Goal: Ask a question

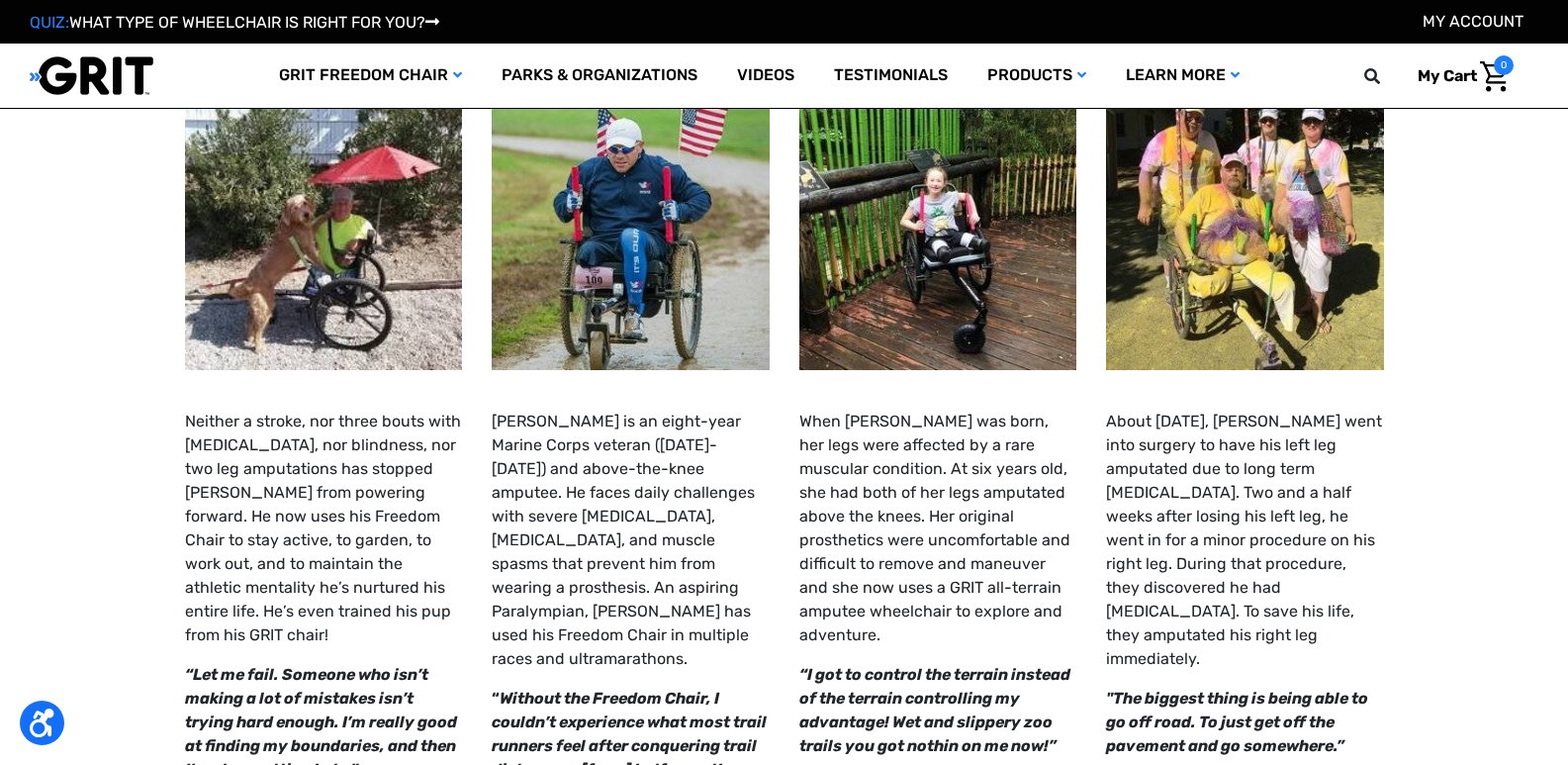
select select "AU"
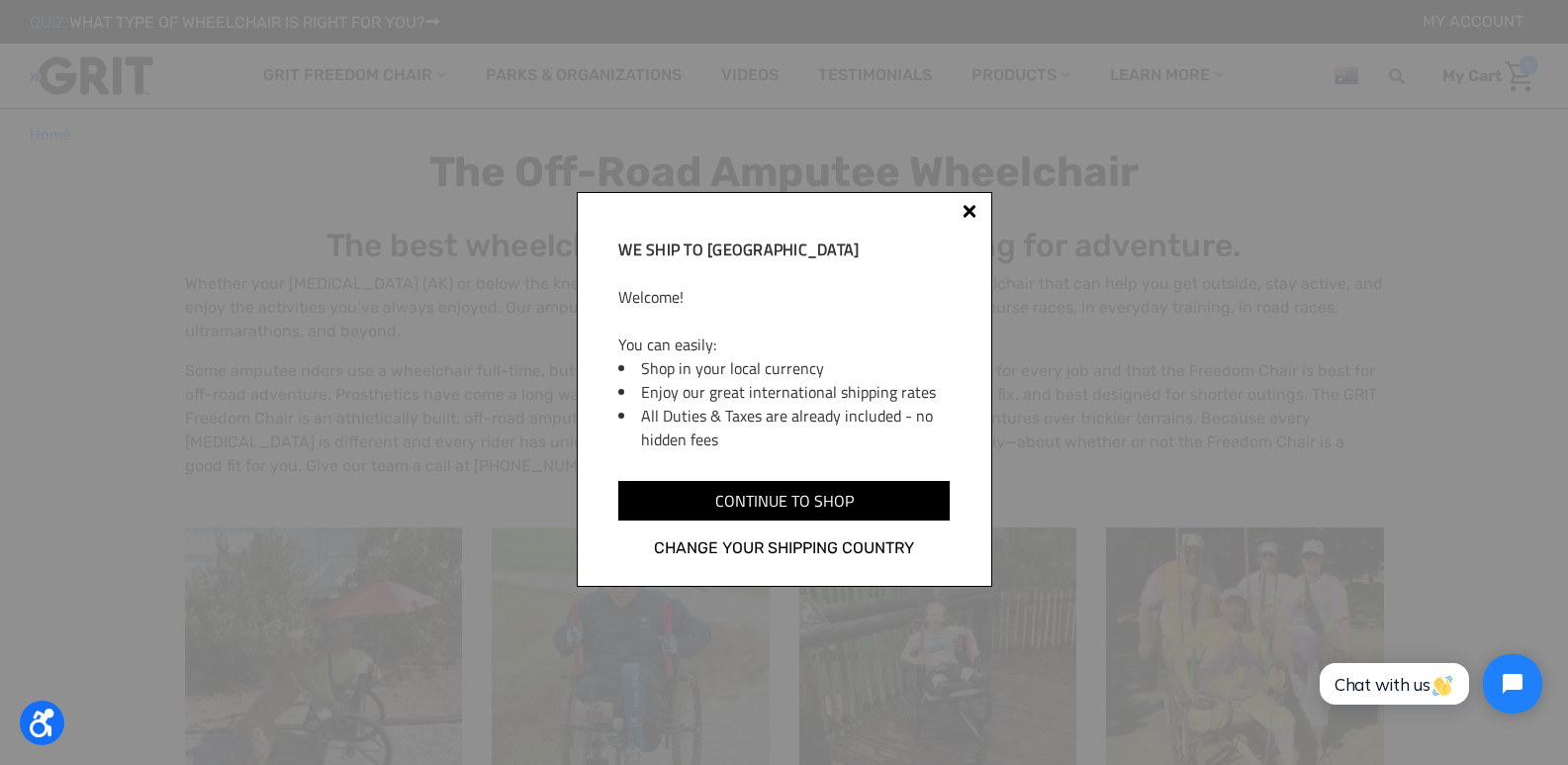
click at [970, 216] on div at bounding box center [969, 215] width 16 height 16
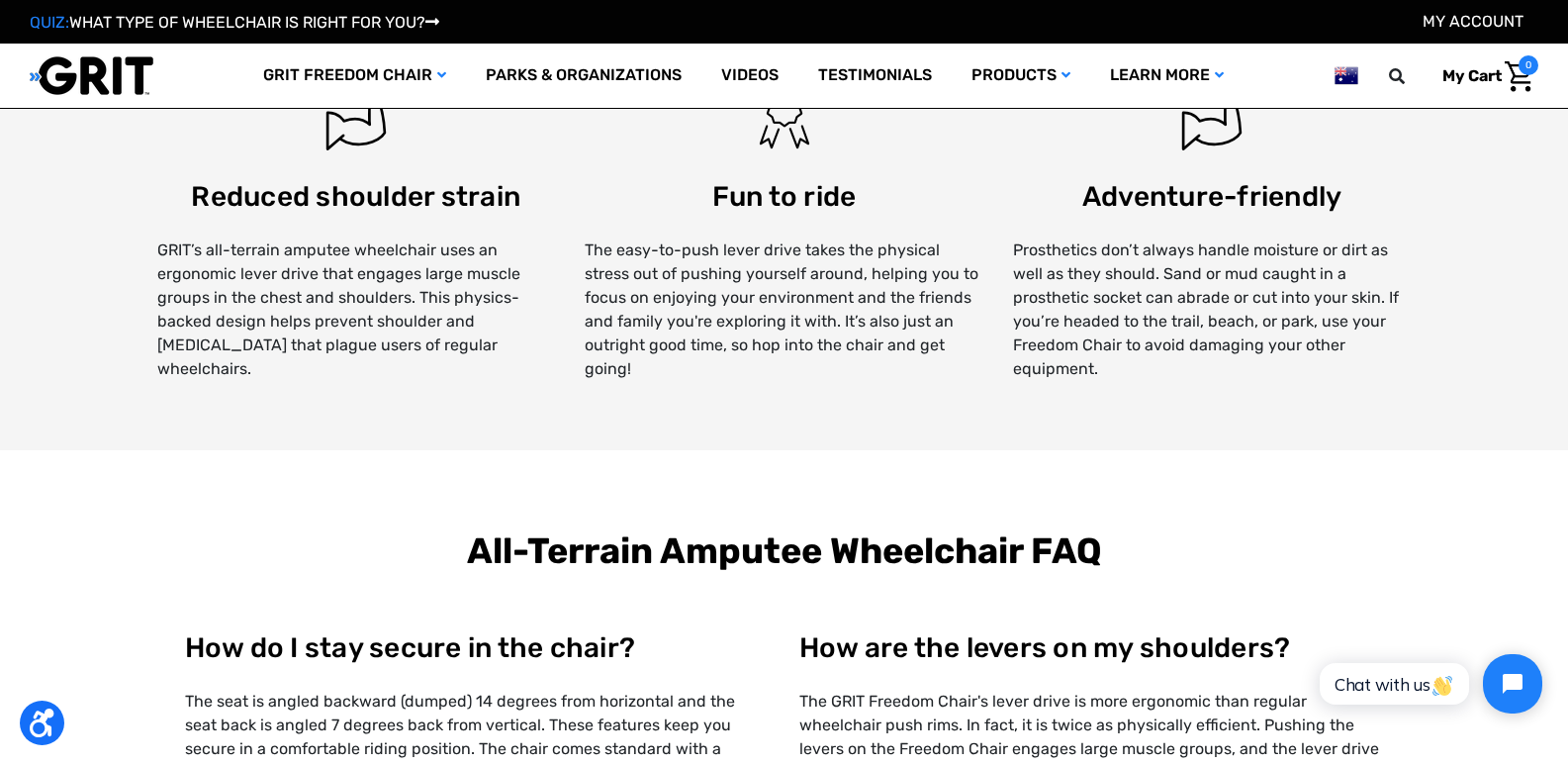
scroll to position [1682, 0]
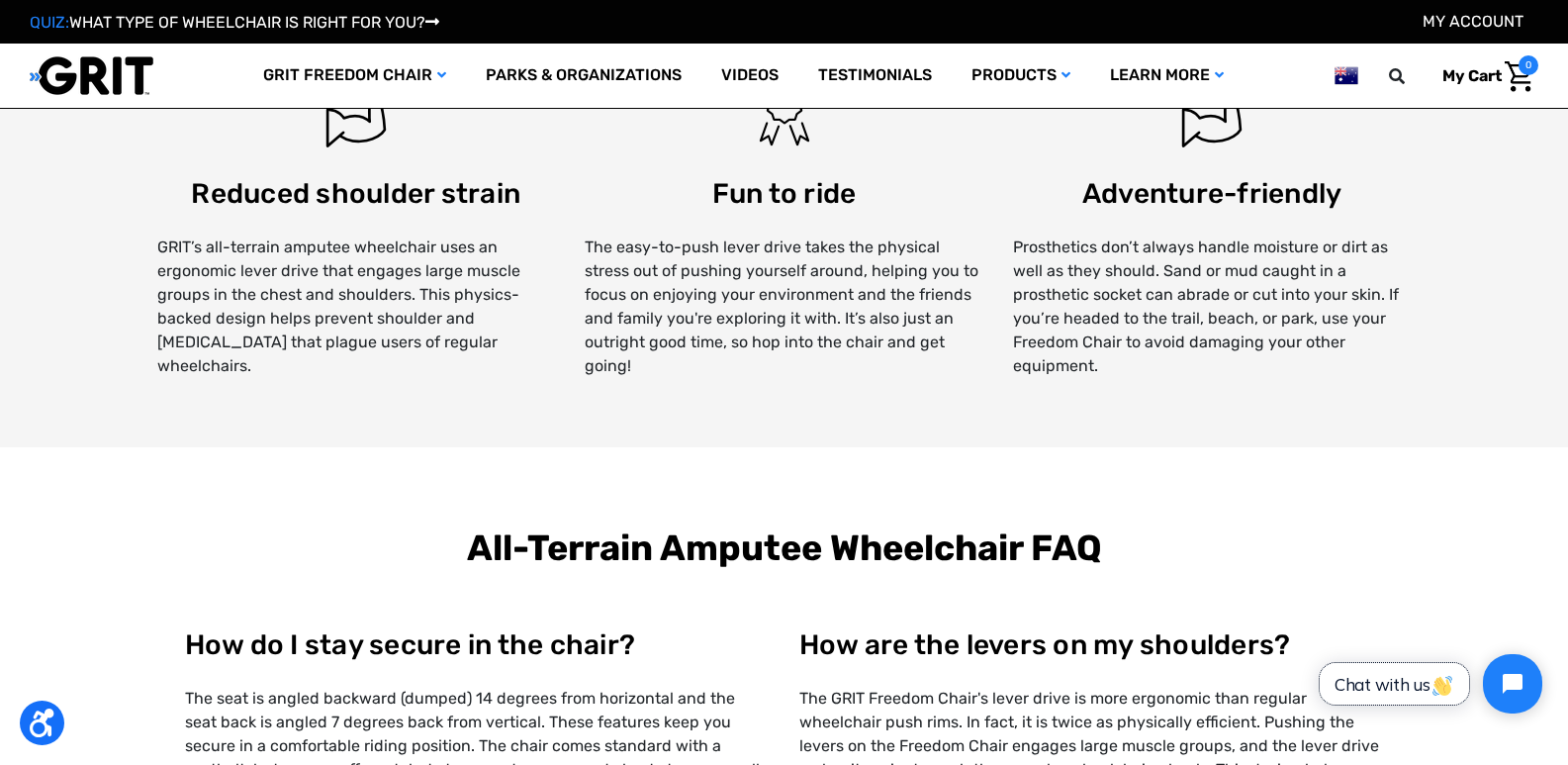
click at [1419, 698] on button "Chat with us" at bounding box center [1394, 684] width 149 height 42
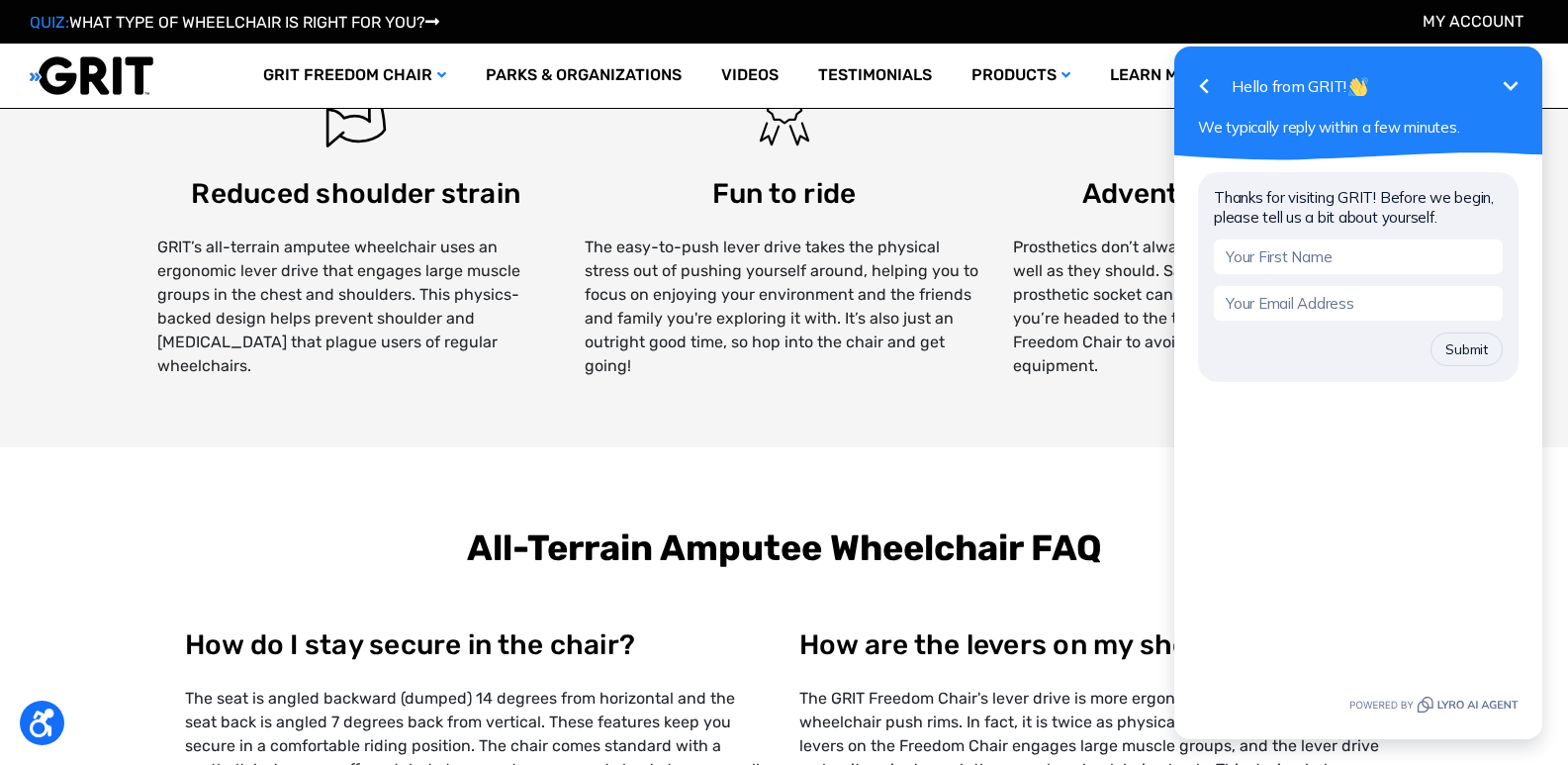
click at [1266, 269] on input "text" at bounding box center [1358, 256] width 289 height 35
type input "[PERSON_NAME]"
click at [1346, 299] on input "email" at bounding box center [1358, 303] width 289 height 35
type input "S"
type input "[EMAIL_ADDRESS][DOMAIN_NAME]"
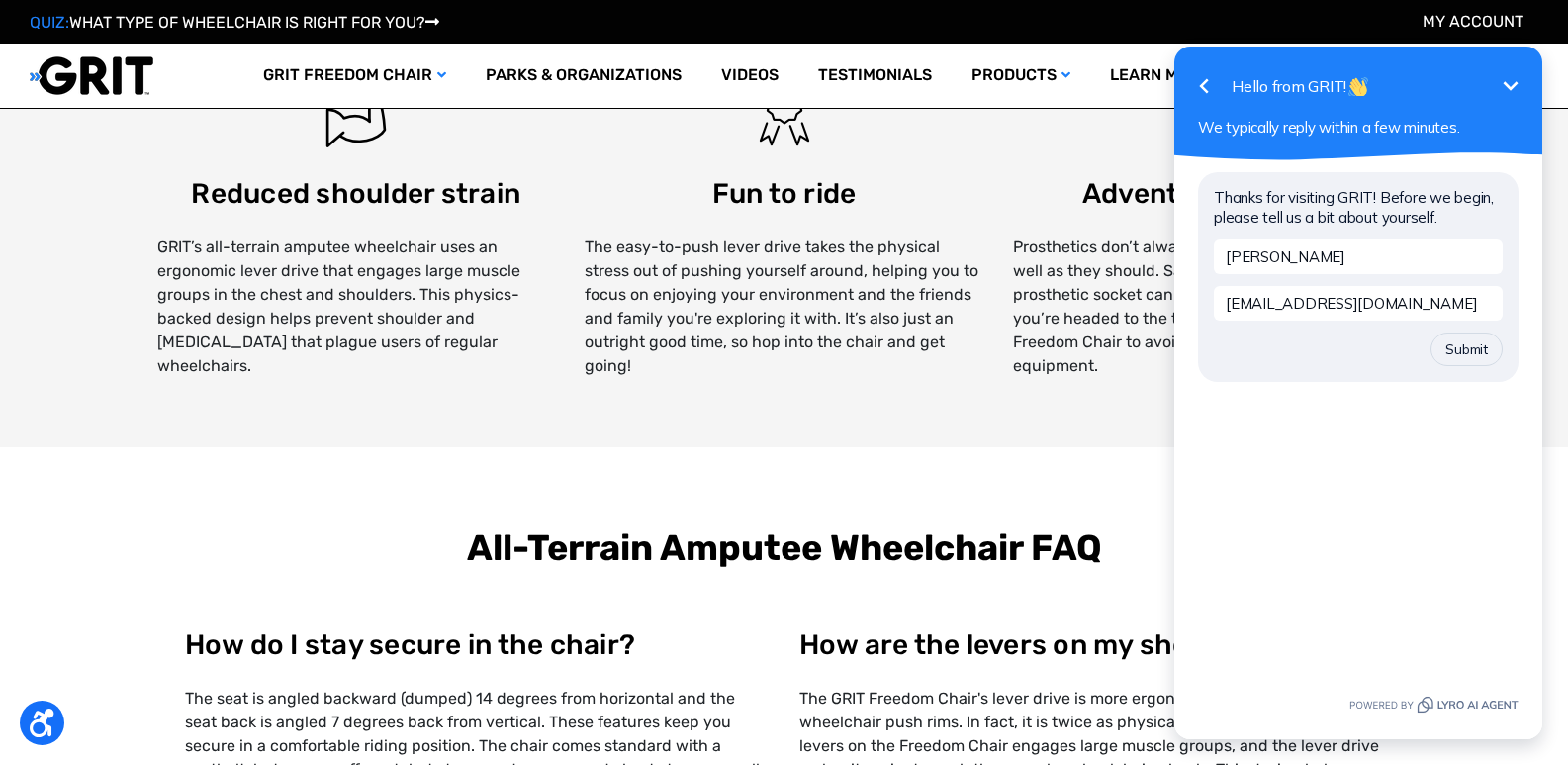
click at [1429, 337] on div "Submit" at bounding box center [1358, 349] width 289 height 34
click at [1450, 349] on button "Submit" at bounding box center [1466, 349] width 72 height 34
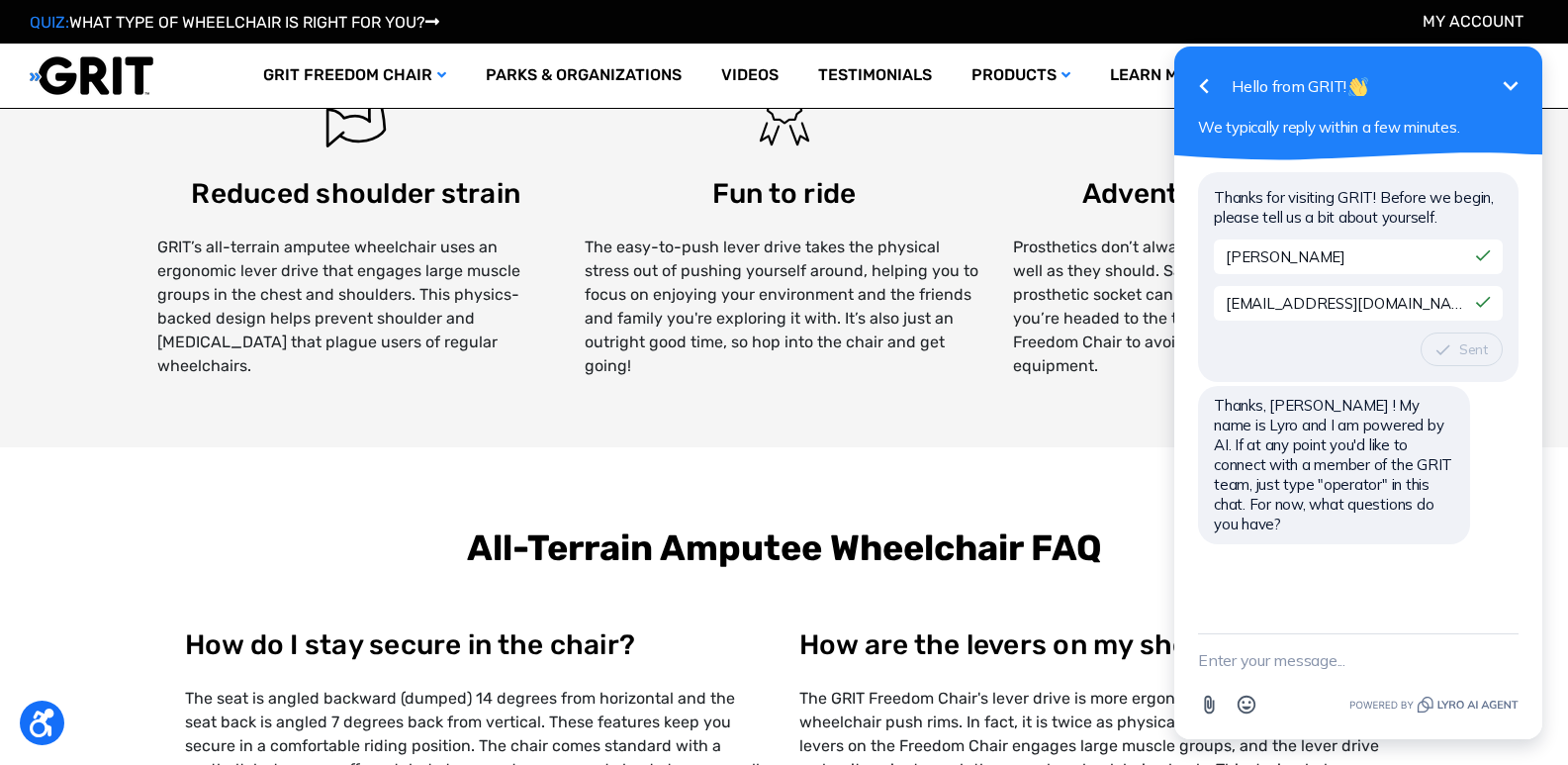
click at [1264, 630] on div "Thanks for visiting GRIT! Before we begin, please tell us a bit about yourself.…" at bounding box center [1358, 397] width 368 height 473
click at [1246, 664] on textarea "New message" at bounding box center [1358, 660] width 321 height 51
type textarea "operator"
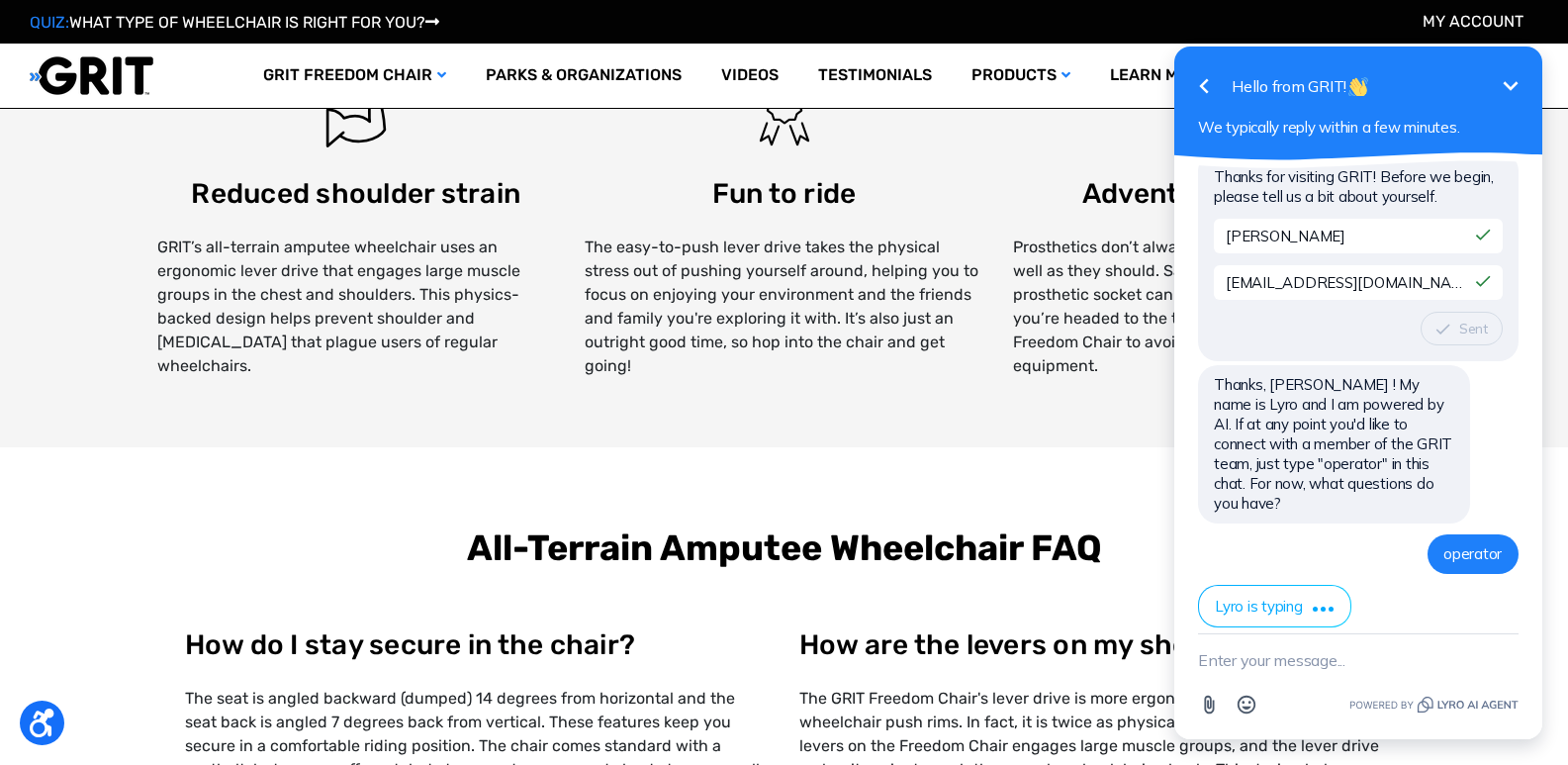
scroll to position [105, 0]
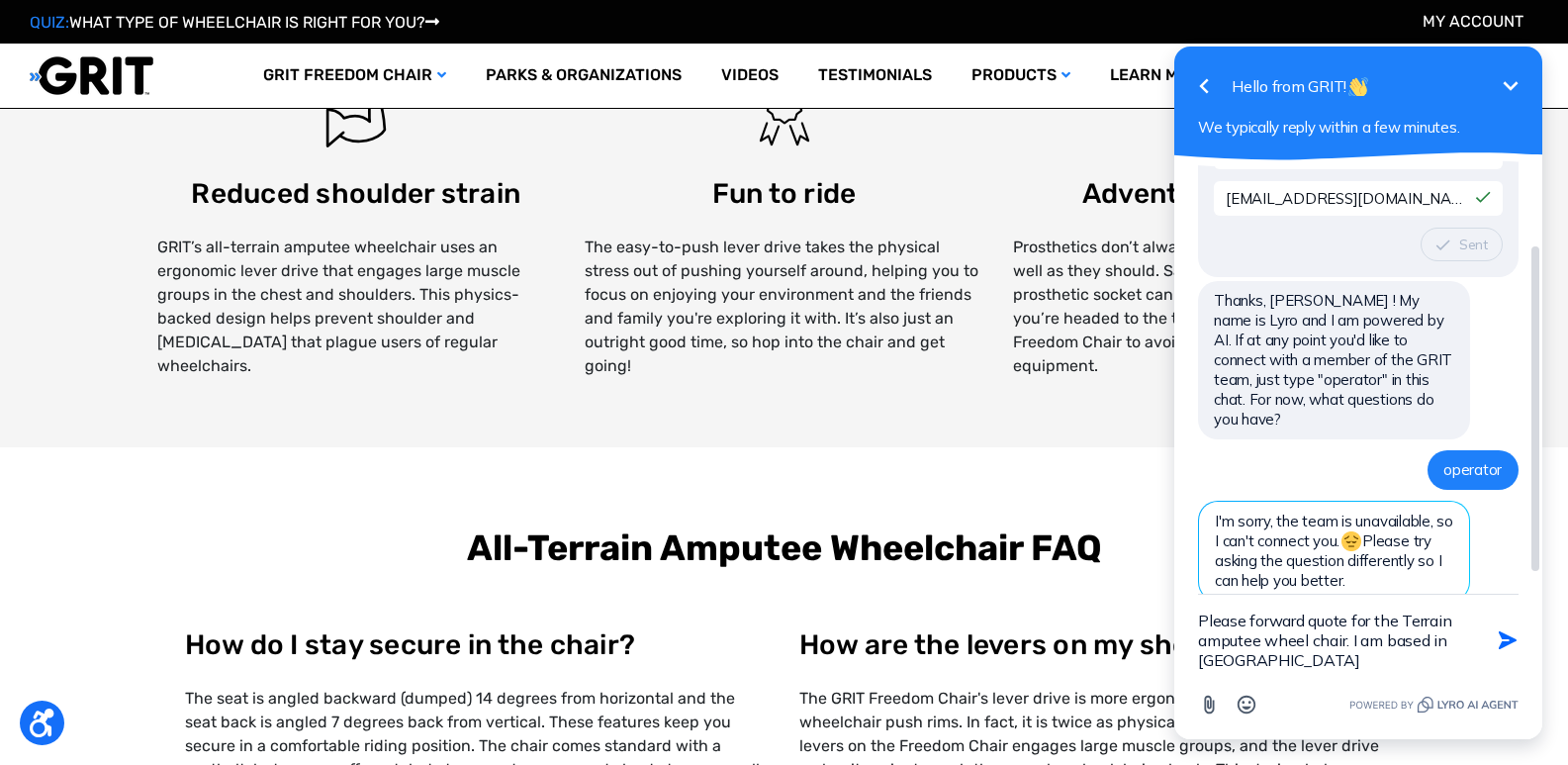
type textarea "Please forward quote for the Terrain amputee wheel chair. I am based in [GEOGRA…"
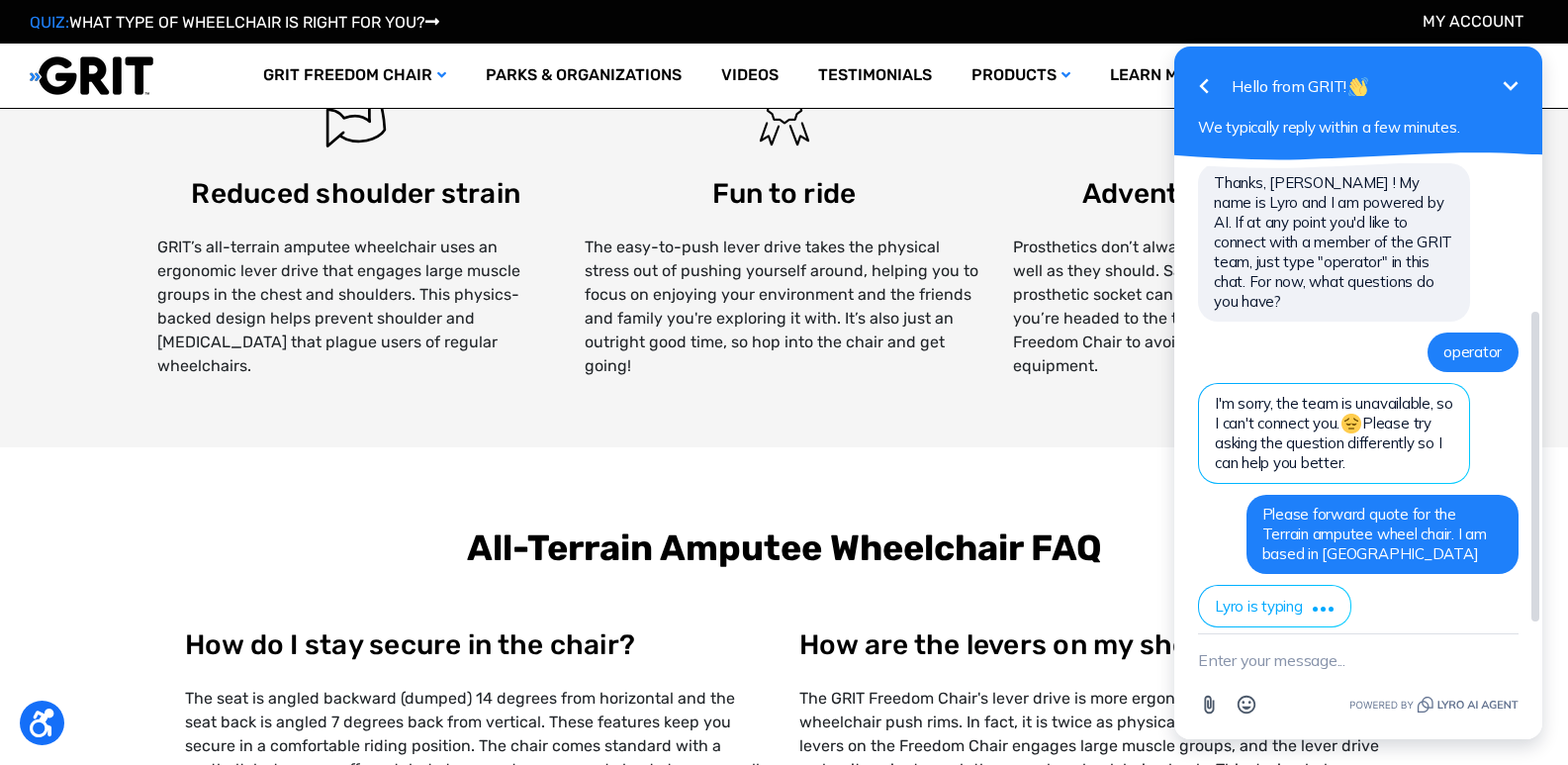
scroll to position [327, 0]
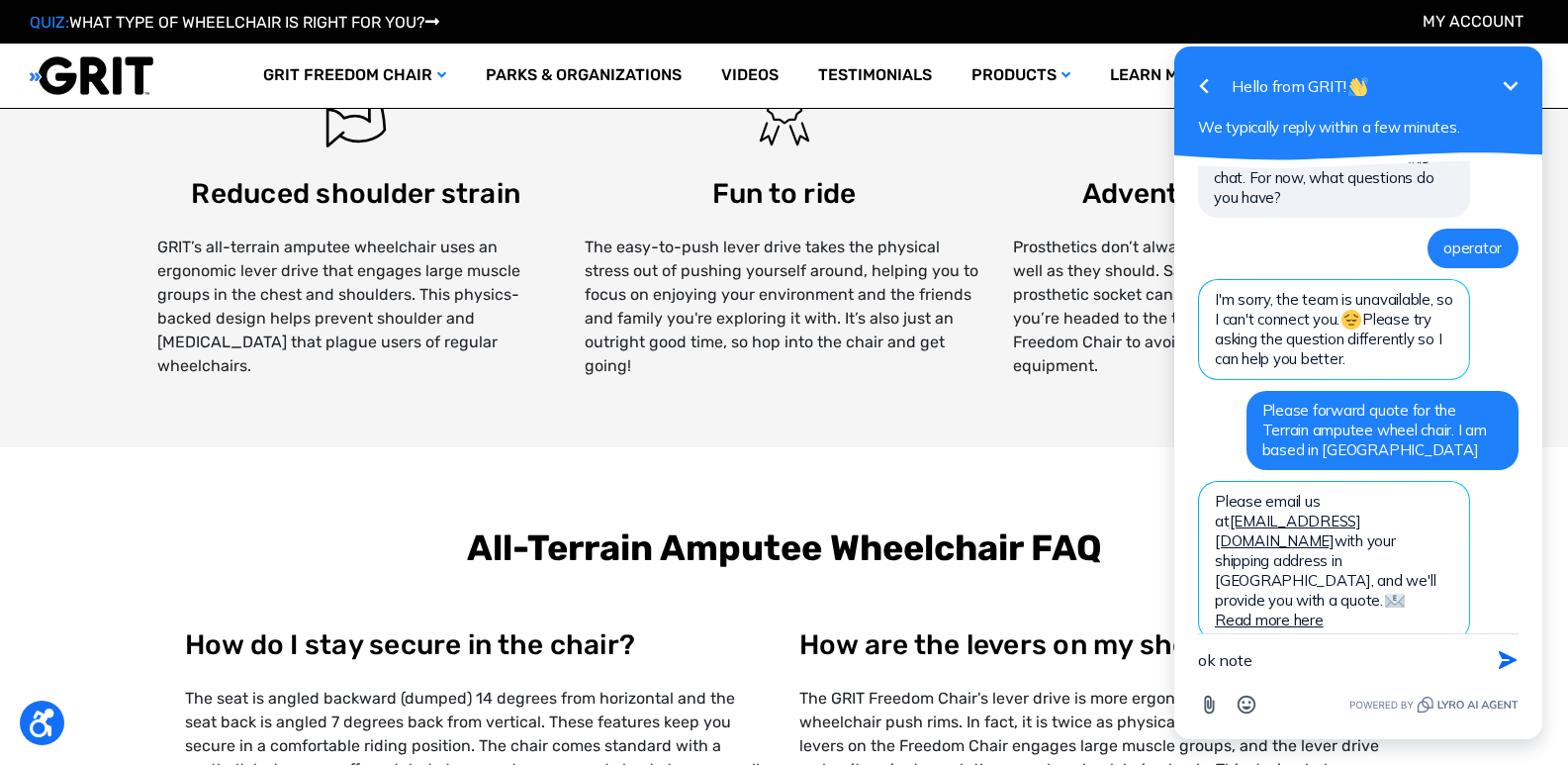
type textarea "ok noted"
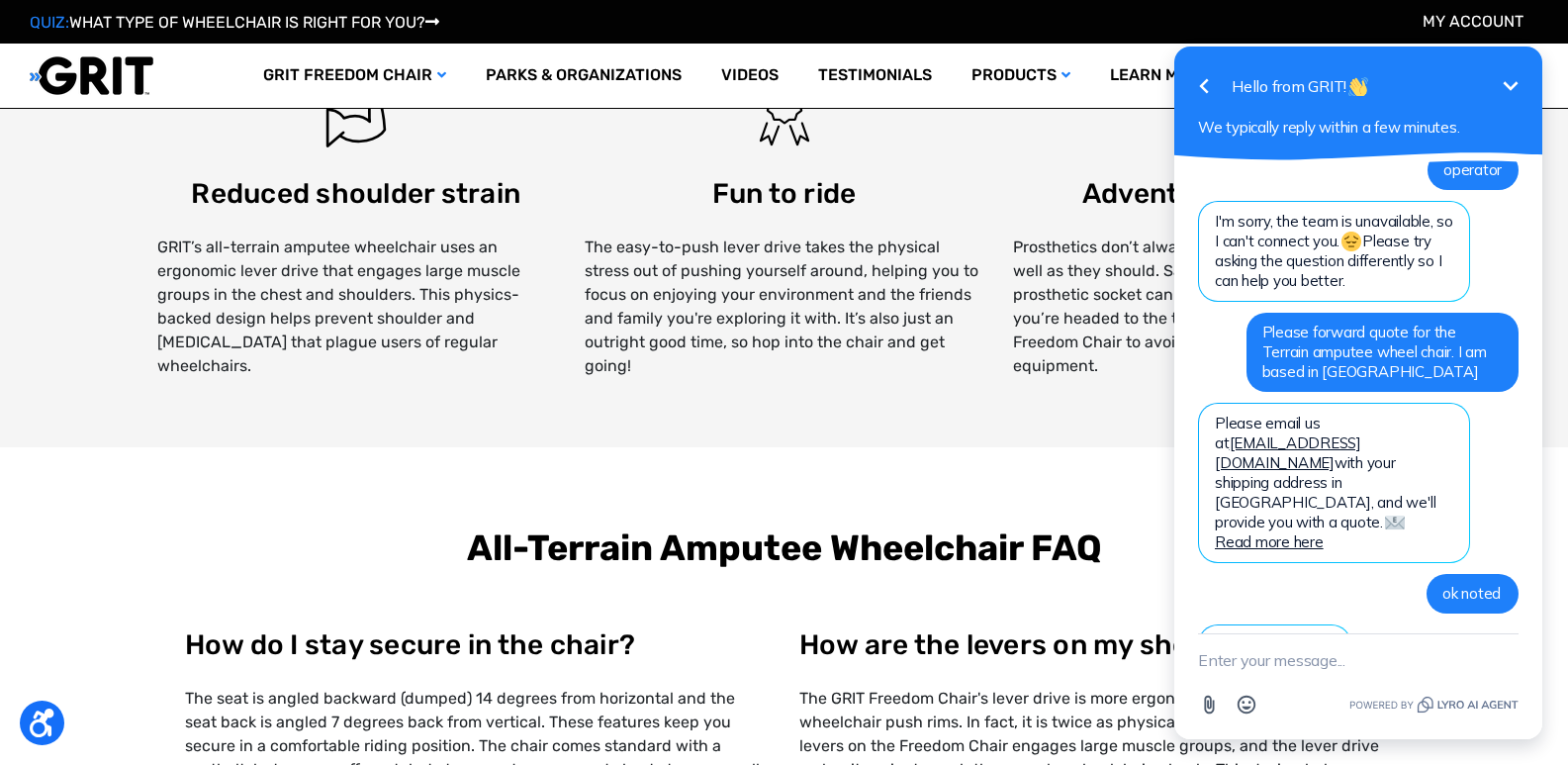
scroll to position [449, 0]
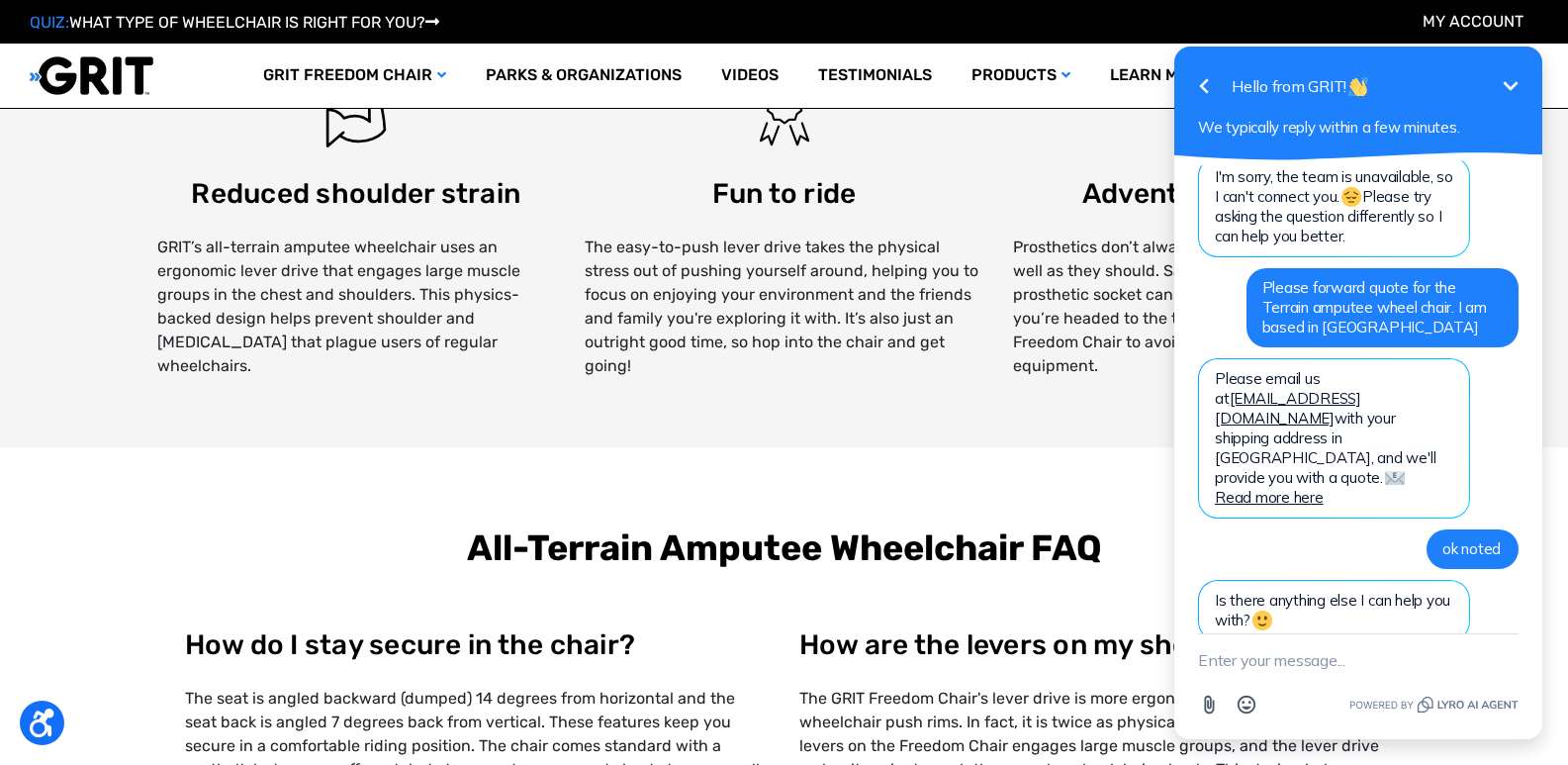
click at [1515, 79] on icon "Minimize" at bounding box center [1511, 86] width 24 height 24
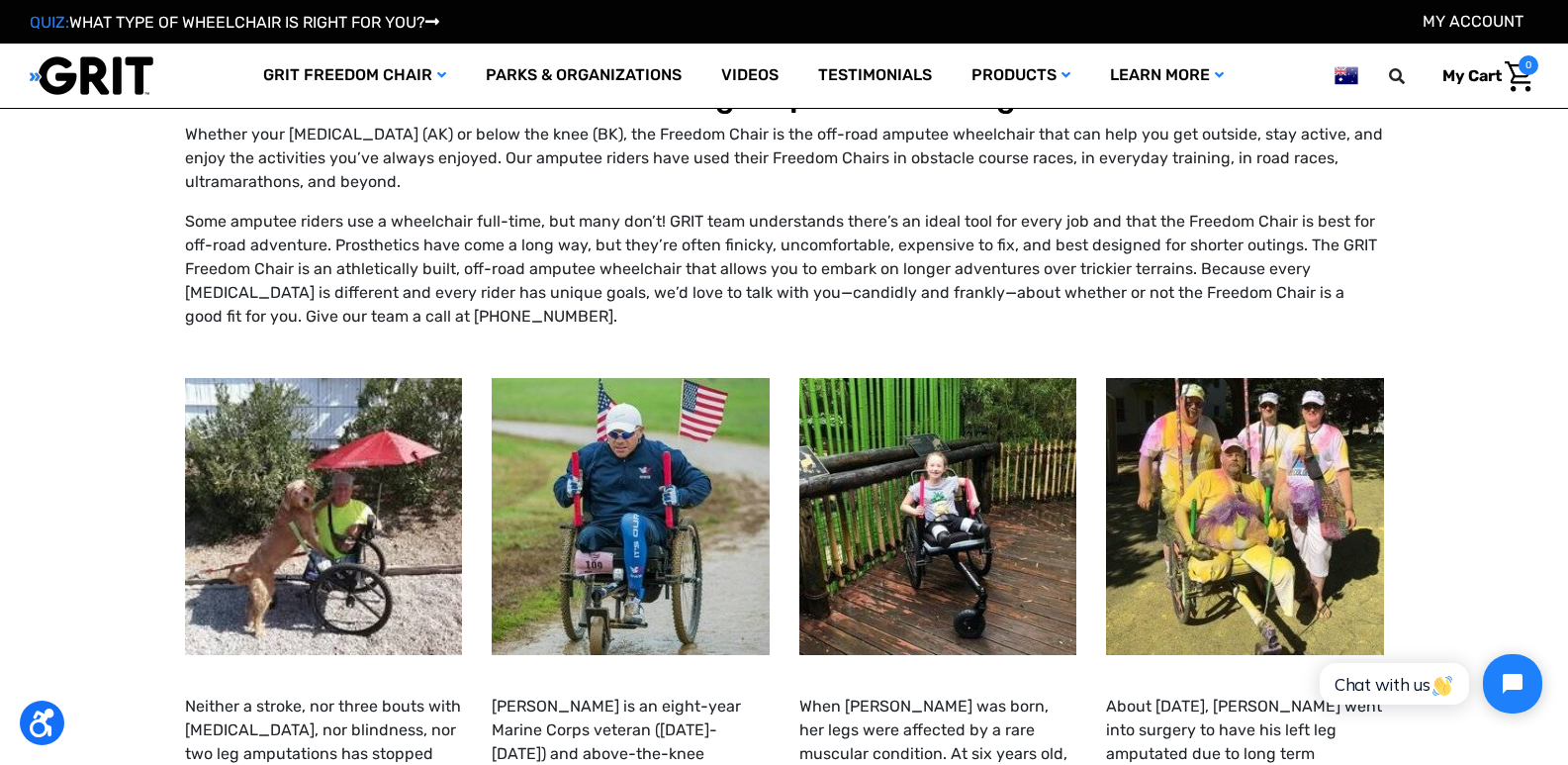
scroll to position [0, 0]
